Goal: Communication & Community: Answer question/provide support

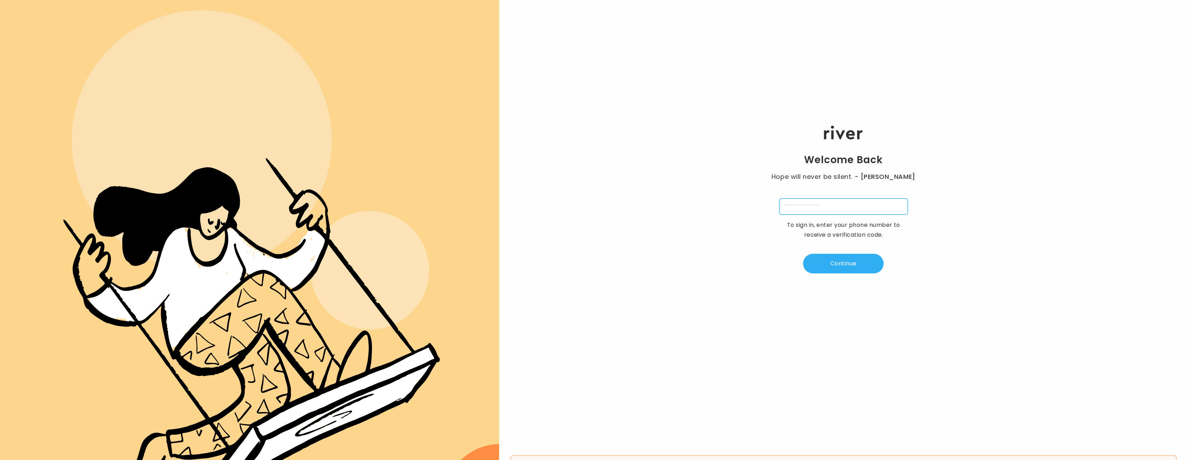
click at [814, 209] on input "tel" at bounding box center [843, 207] width 129 height 16
type input "**********"
click at [843, 263] on button "Continue" at bounding box center [843, 264] width 81 height 20
type input "*"
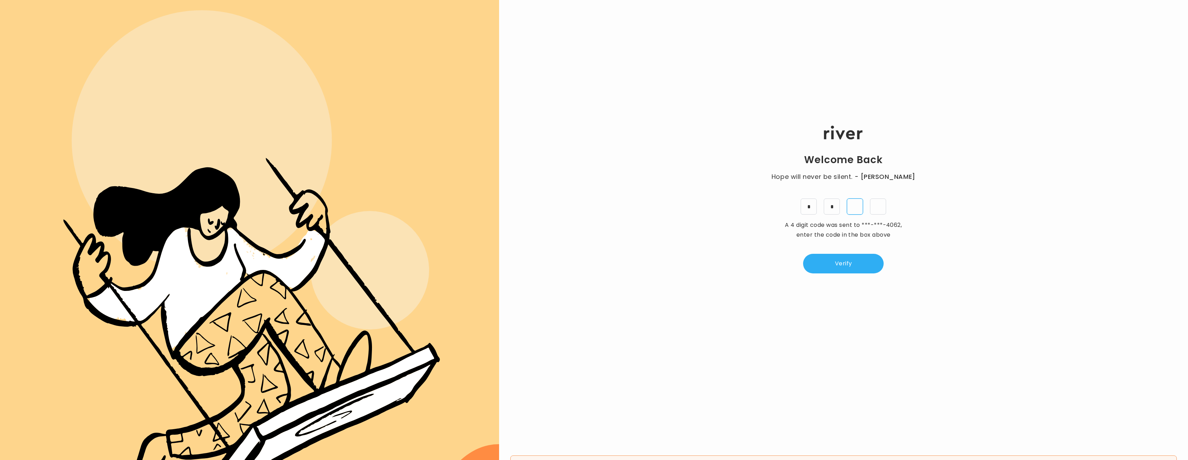
type input "*"
click at [854, 261] on button "Verify" at bounding box center [843, 264] width 81 height 20
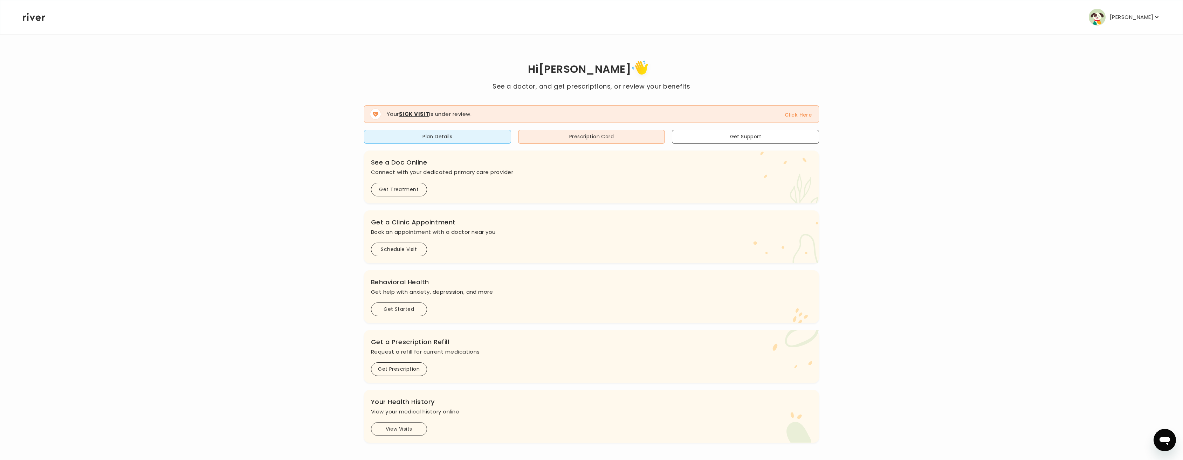
click at [1125, 19] on p "[PERSON_NAME]" at bounding box center [1131, 17] width 43 height 10
click at [1102, 88] on button "Reimbursement" at bounding box center [1106, 85] width 56 height 10
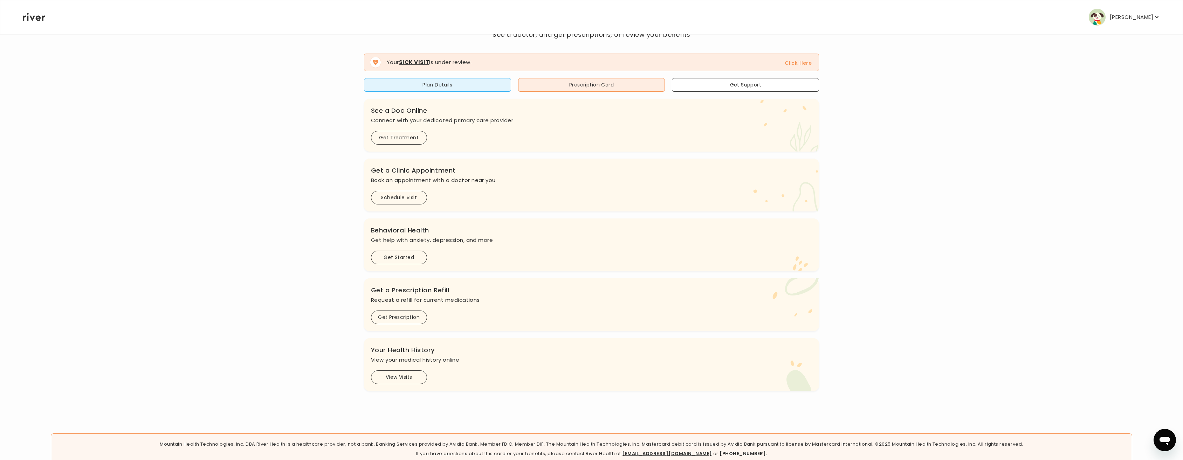
scroll to position [77, 0]
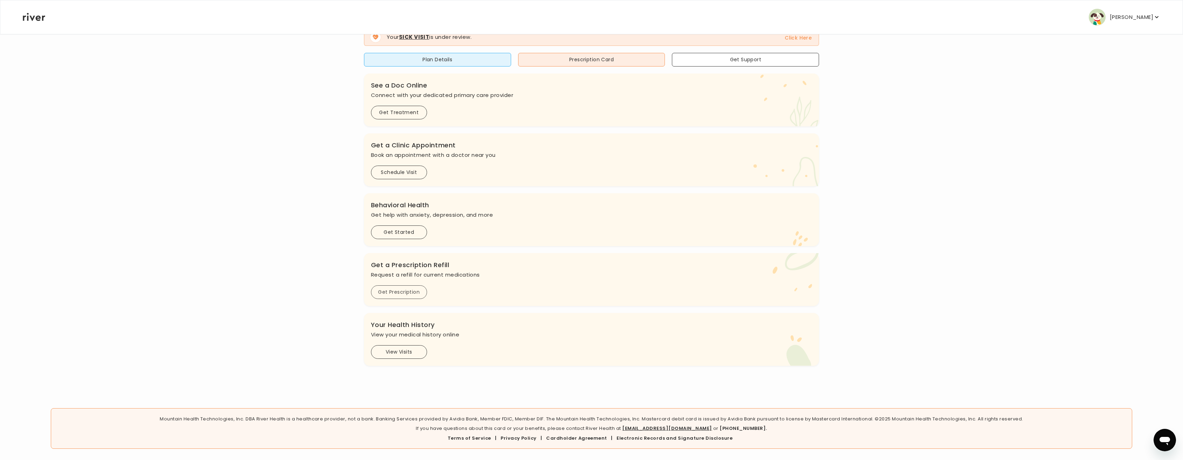
click at [407, 292] on button "Get Prescription" at bounding box center [399, 292] width 56 height 14
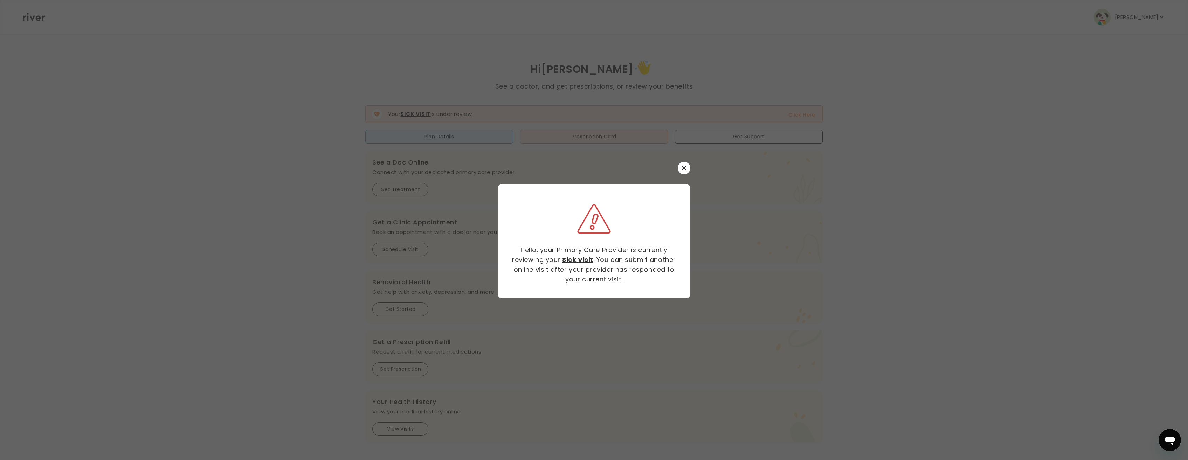
click at [685, 168] on icon "button" at bounding box center [684, 168] width 4 height 4
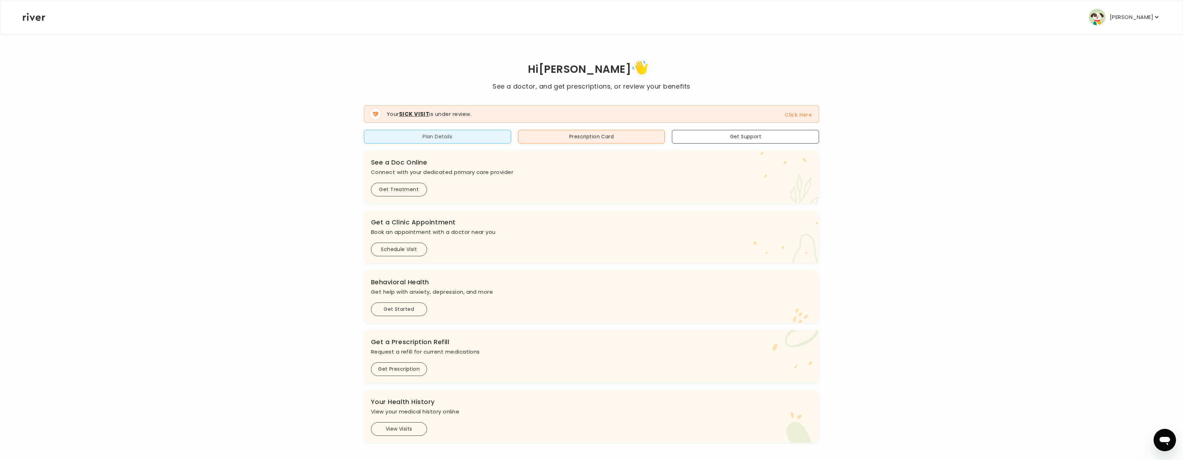
click at [438, 134] on button "Plan Details" at bounding box center [437, 137] width 147 height 14
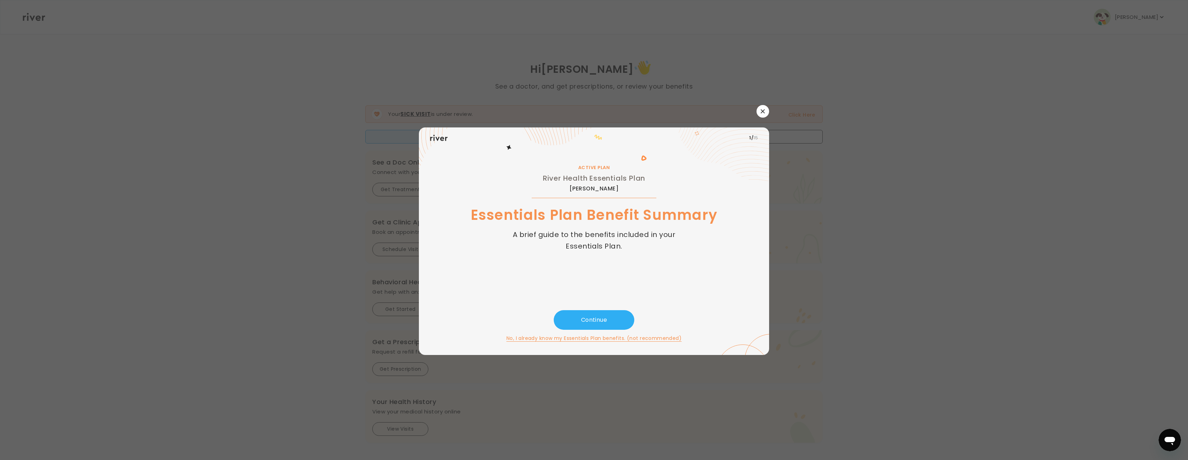
click at [765, 111] on button "button" at bounding box center [763, 111] width 13 height 13
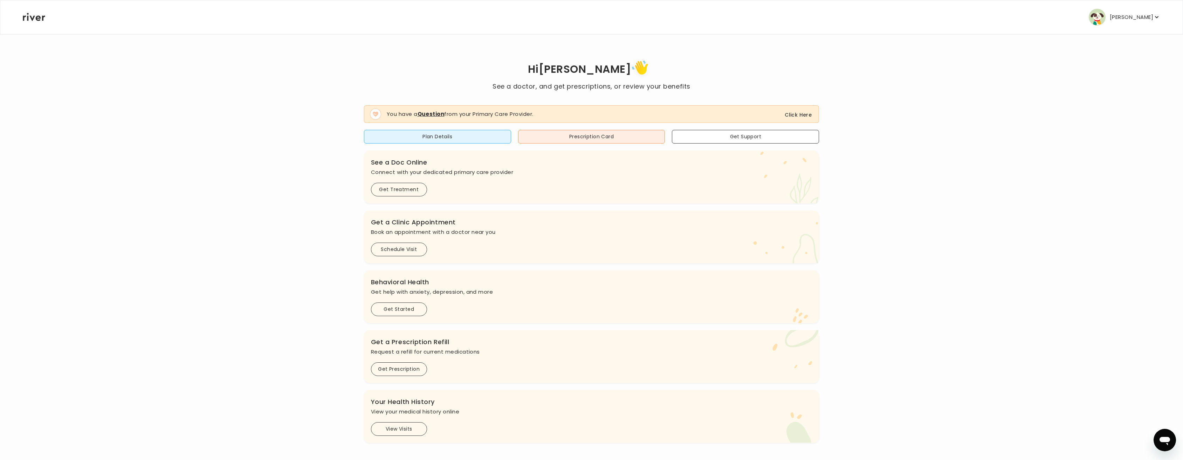
click at [793, 110] on span "You have a Question from your Primary Care Provider. Click Here" at bounding box center [591, 114] width 455 height 18
click at [787, 113] on button "Click Here" at bounding box center [798, 115] width 27 height 8
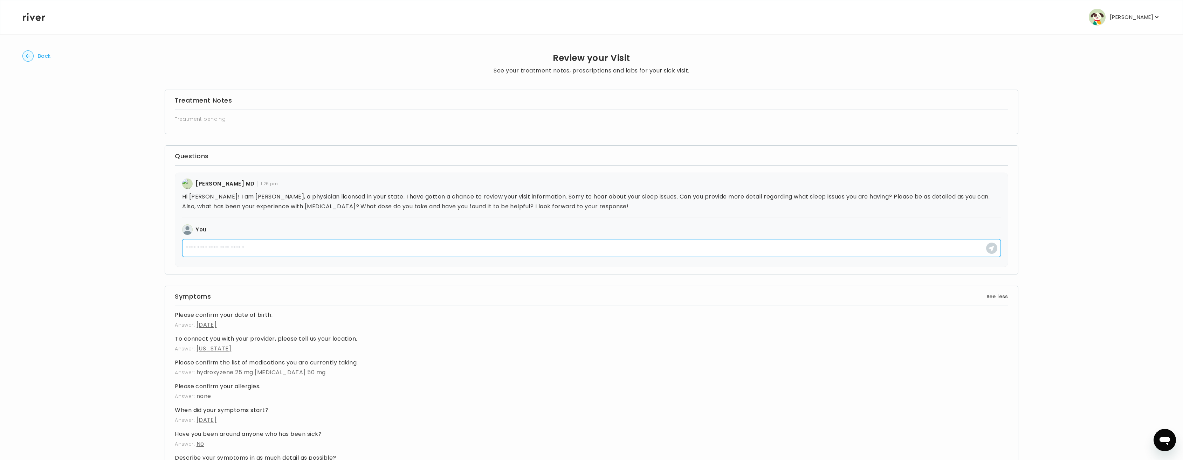
click at [213, 250] on textarea at bounding box center [591, 248] width 819 height 18
click at [274, 250] on textarea at bounding box center [591, 248] width 819 height 18
type textarea "*"
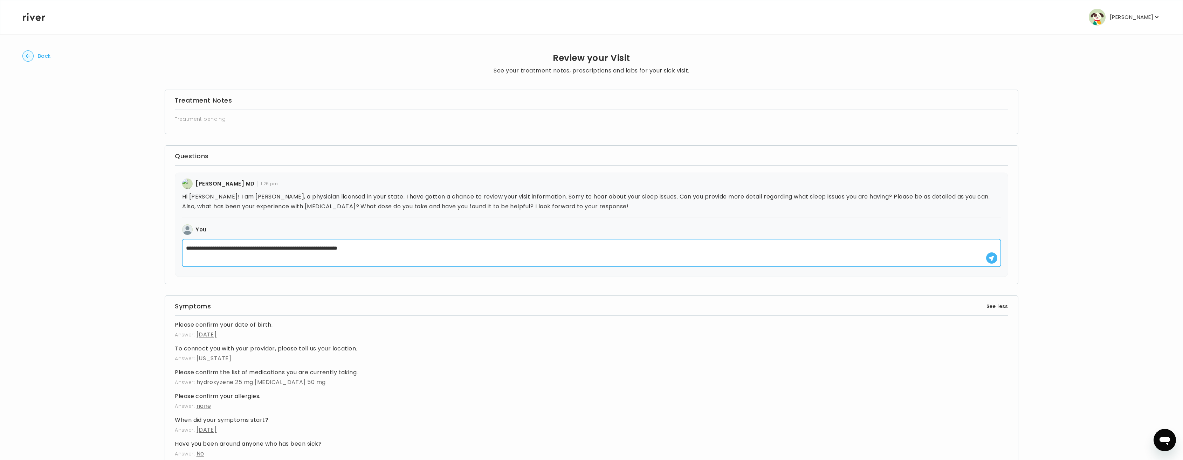
type textarea "**********"
click at [991, 257] on icon "button" at bounding box center [991, 259] width 6 height 6
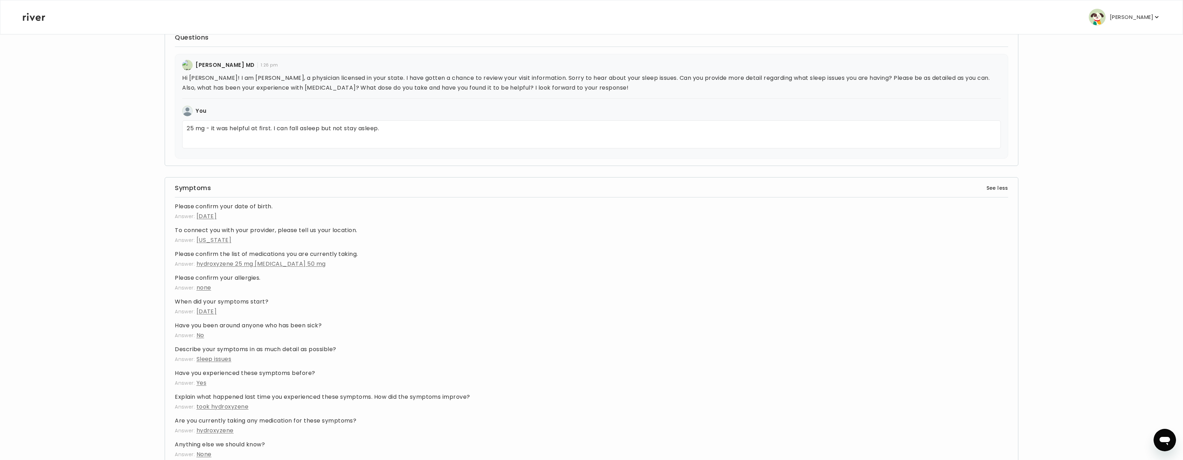
scroll to position [13, 0]
